Goal: Navigation & Orientation: Find specific page/section

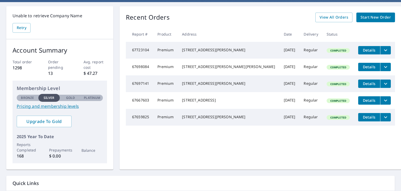
scroll to position [52, 0]
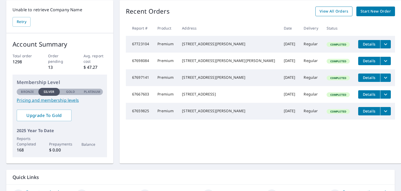
click at [319, 13] on span "View All Orders" at bounding box center [333, 11] width 29 height 7
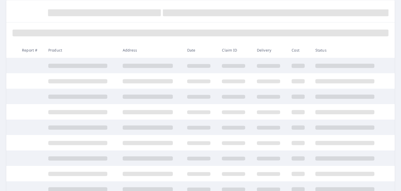
scroll to position [52, 0]
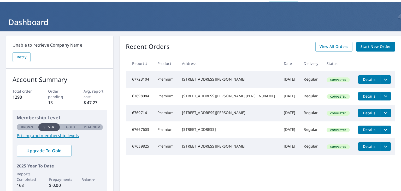
scroll to position [26, 0]
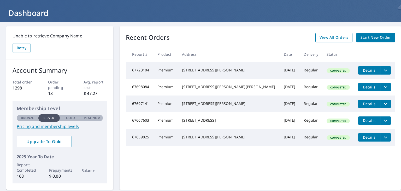
click at [327, 36] on span "View All Orders" at bounding box center [333, 37] width 29 height 7
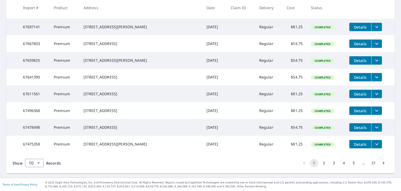
scroll to position [151, 0]
click at [320, 163] on button "2" at bounding box center [324, 162] width 8 height 8
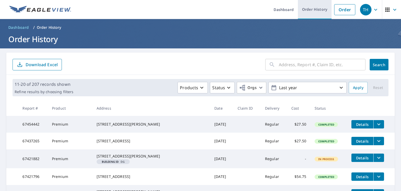
click at [303, 11] on link "Order History" at bounding box center [315, 9] width 34 height 19
